Goal: Information Seeking & Learning: Learn about a topic

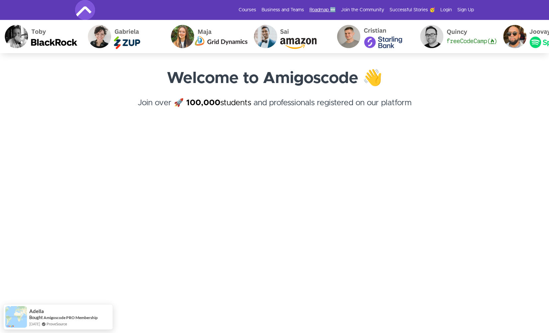
click at [327, 8] on link "Roadmap 🆕" at bounding box center [322, 10] width 26 height 7
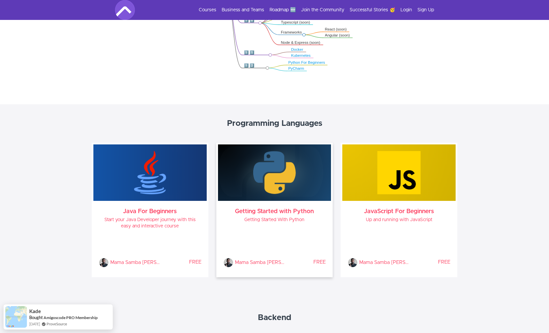
scroll to position [356, 0]
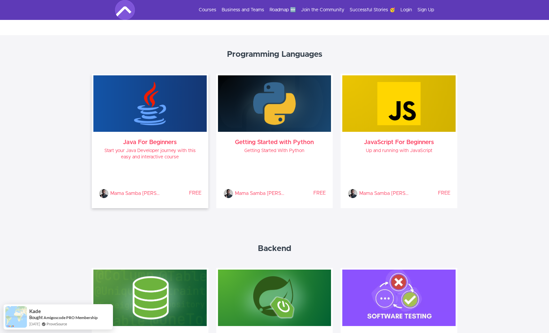
click at [159, 171] on div "Mama Samba [PERSON_NAME] % COMPLETE FREE" at bounding box center [150, 182] width 103 height 33
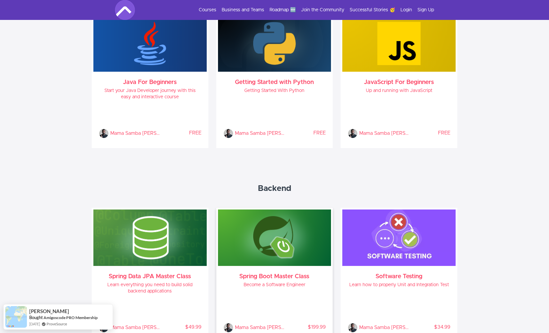
scroll to position [420, 0]
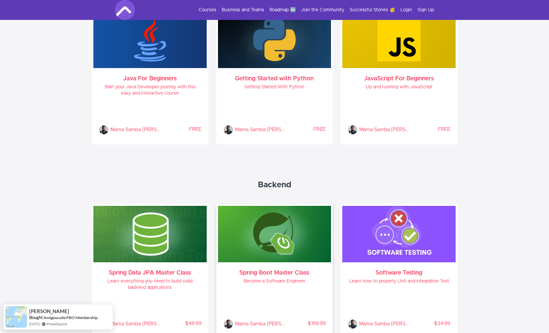
click at [279, 233] on img at bounding box center [274, 234] width 113 height 56
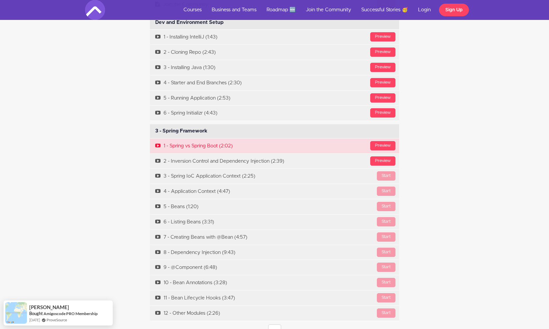
scroll to position [2189, 0]
